Goal: Task Accomplishment & Management: Manage account settings

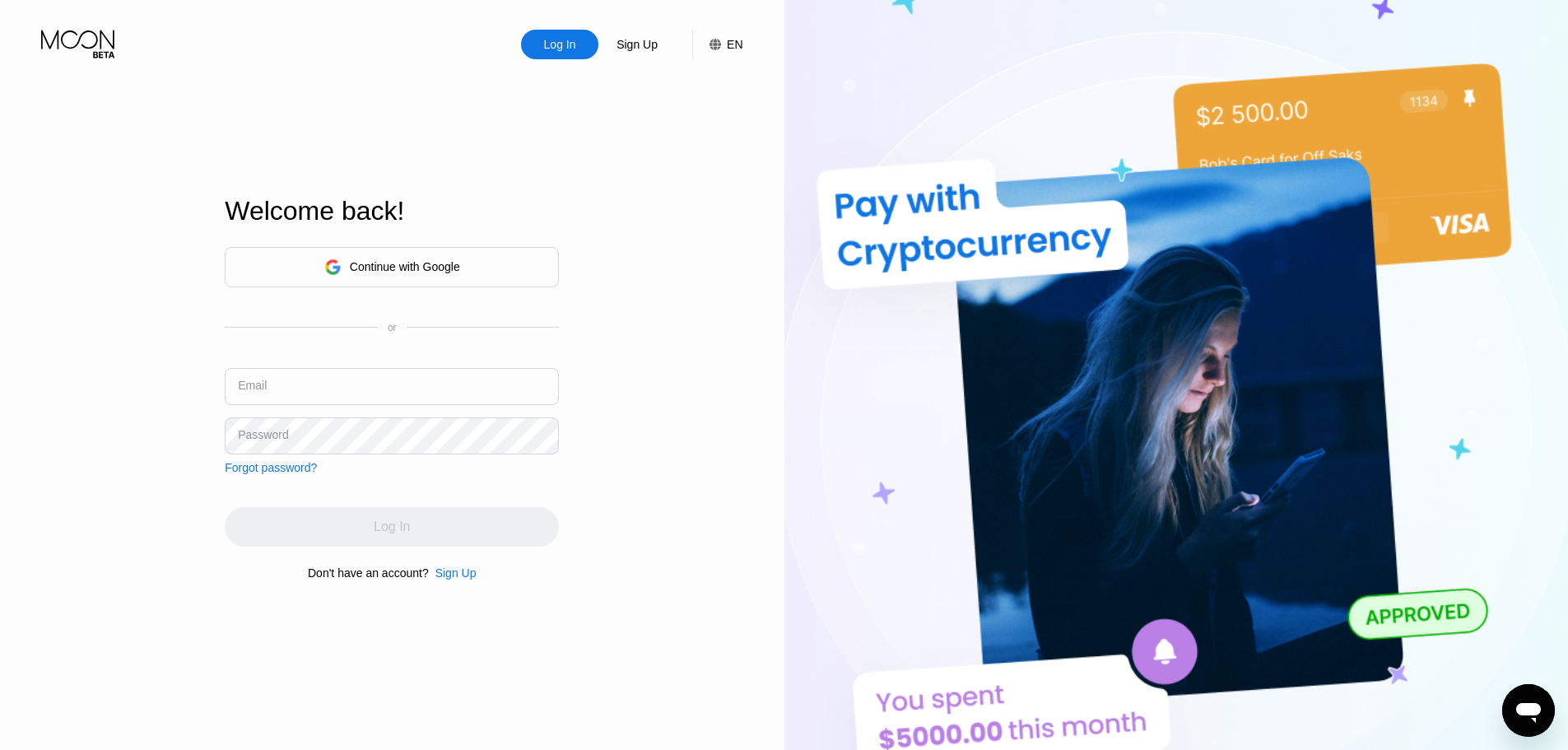
click at [421, 261] on div "Continue with Google" at bounding box center [404, 266] width 110 height 13
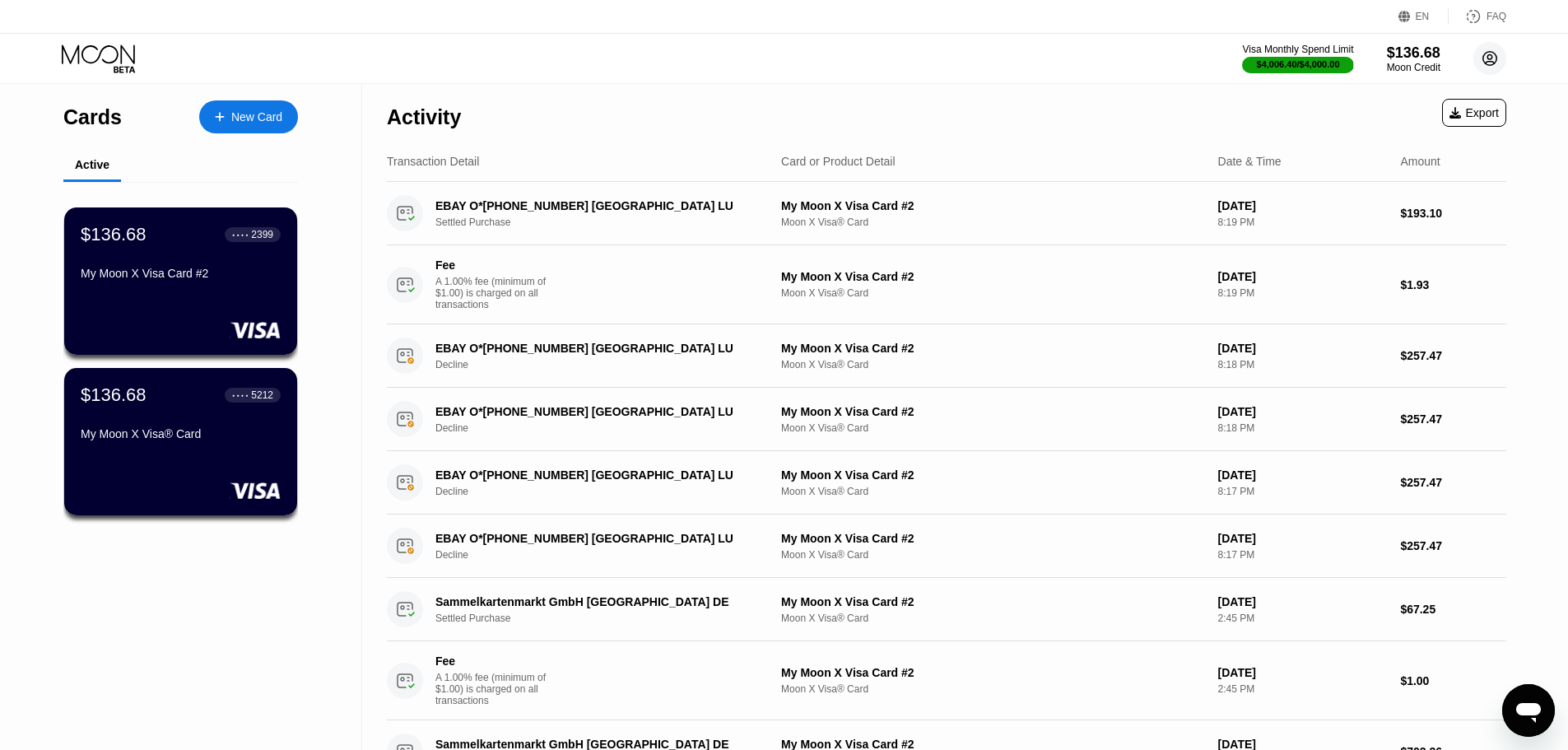
click at [1497, 65] on circle at bounding box center [1489, 58] width 33 height 33
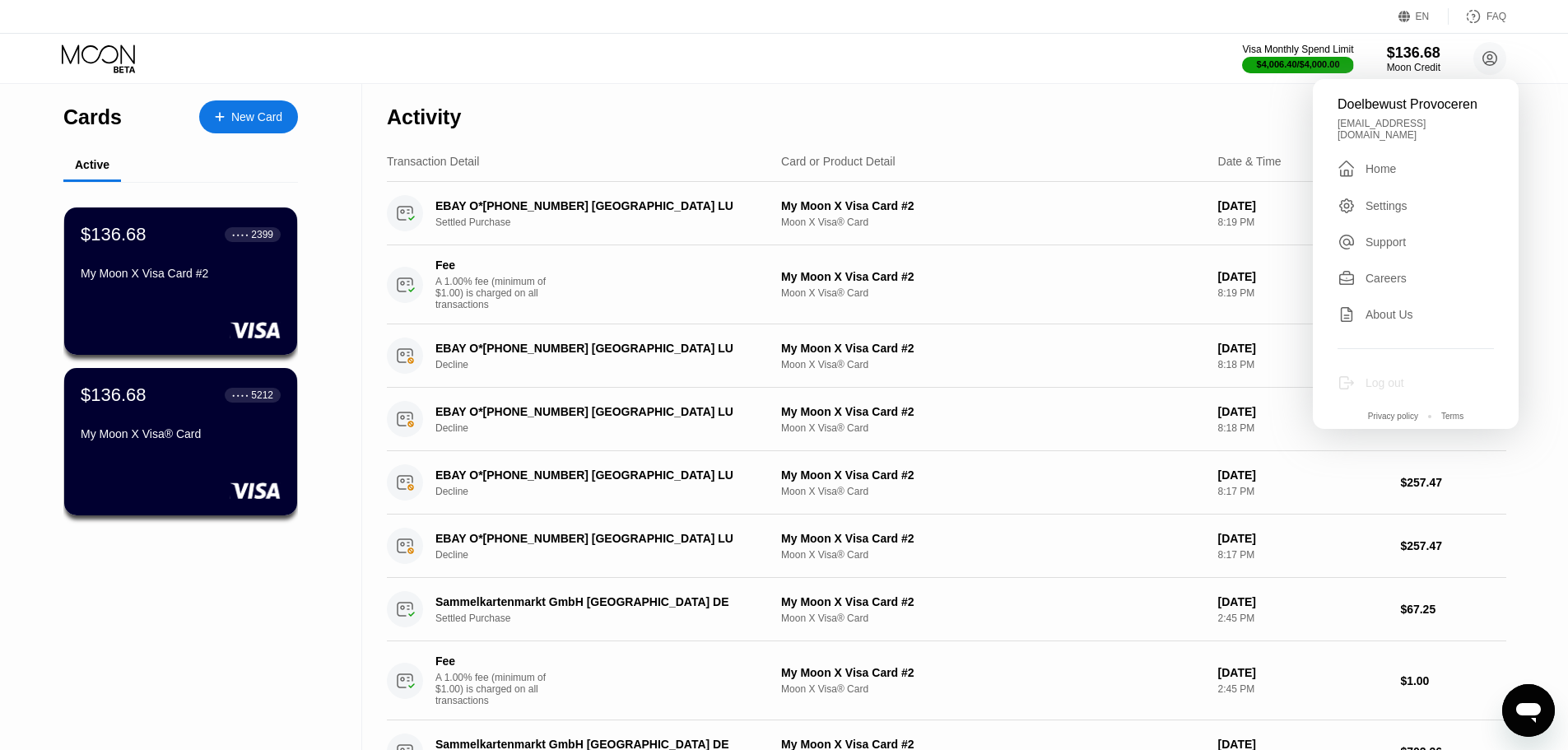
click at [1395, 379] on div "Log out" at bounding box center [1384, 382] width 39 height 13
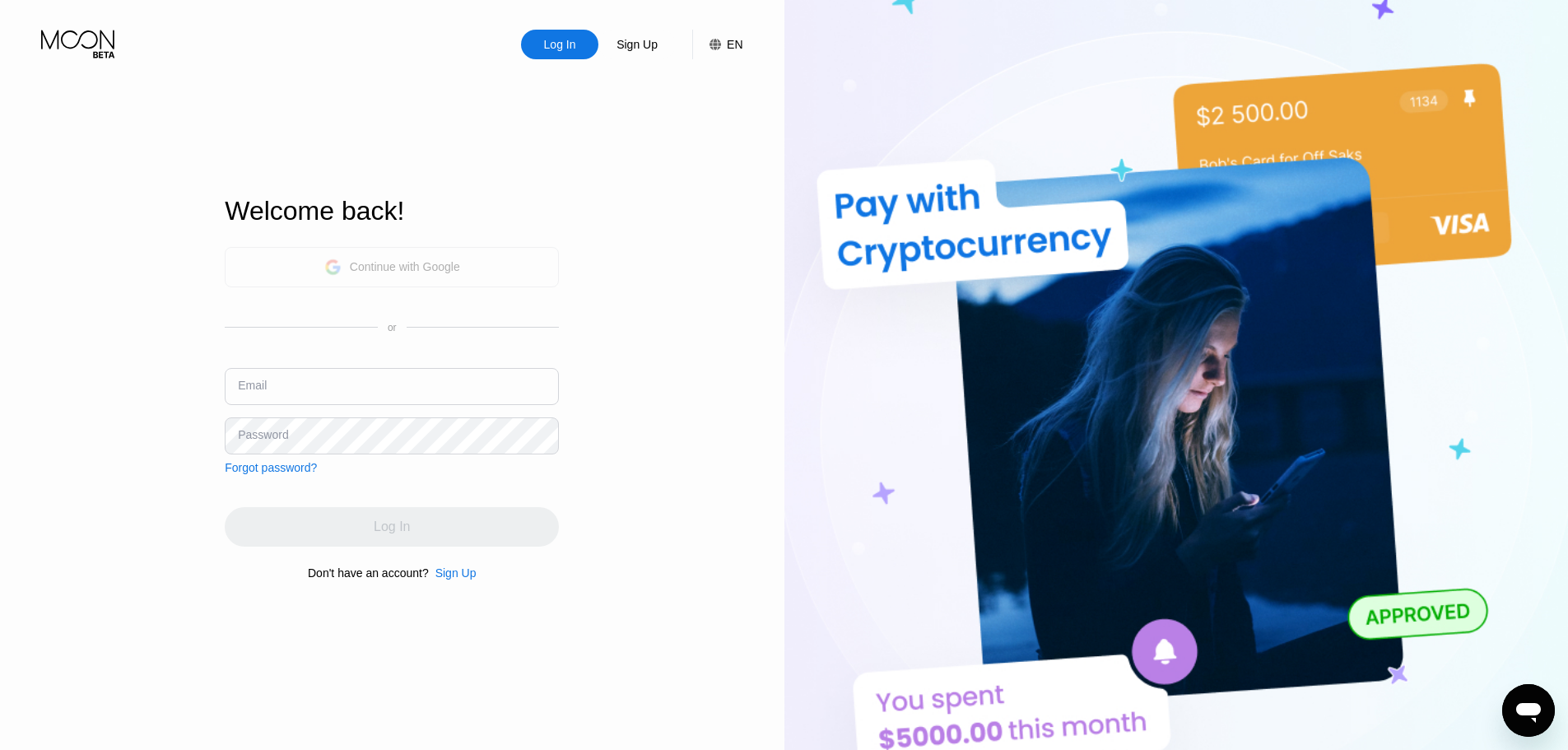
click at [416, 270] on div "Continue with Google" at bounding box center [404, 266] width 110 height 13
